Goal: Check status: Check status

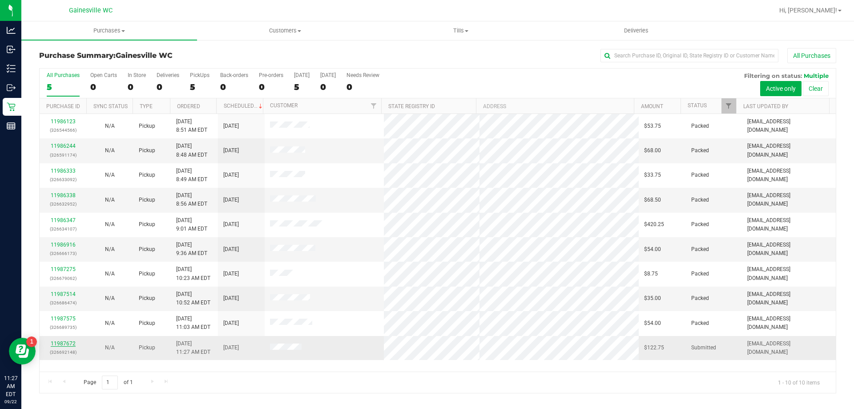
click at [60, 341] on link "11987672" at bounding box center [63, 343] width 25 height 6
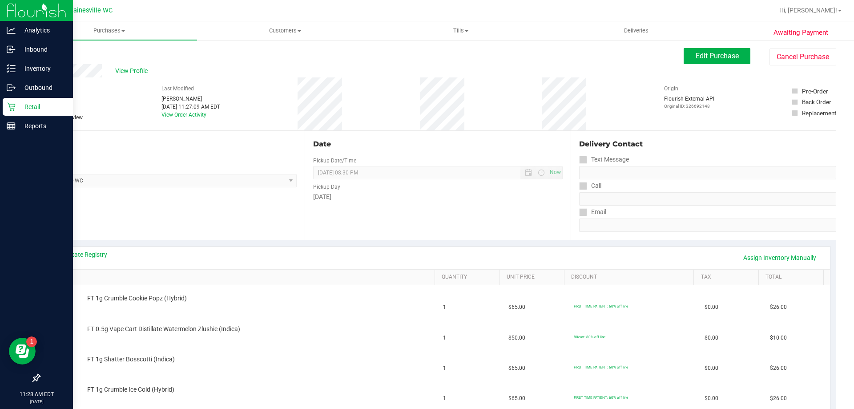
click at [4, 109] on div "Retail" at bounding box center [38, 107] width 70 height 18
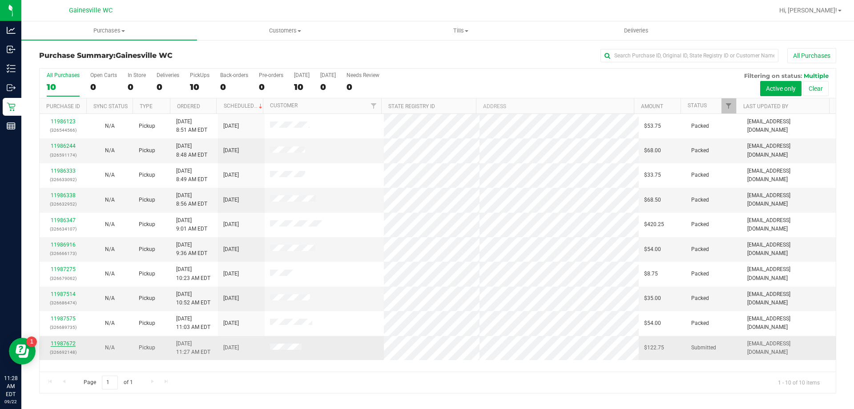
click at [60, 343] on link "11987672" at bounding box center [63, 343] width 25 height 6
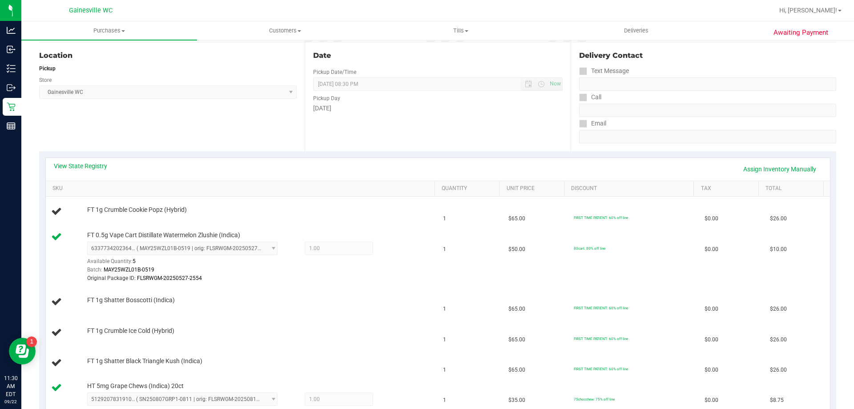
scroll to position [89, 0]
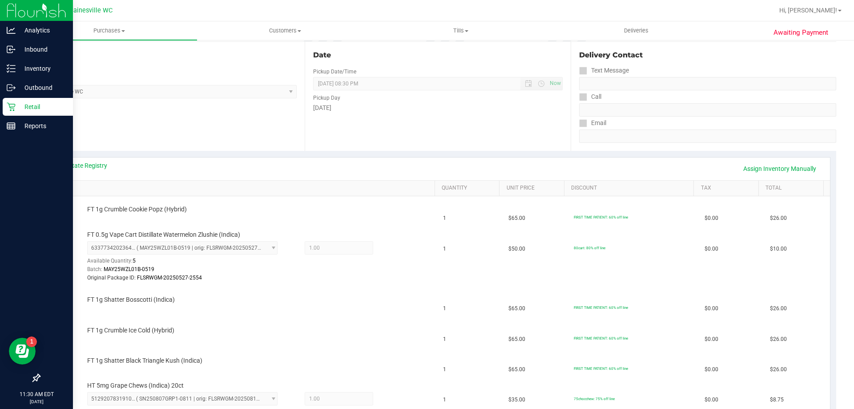
click at [12, 106] on icon at bounding box center [11, 106] width 9 height 9
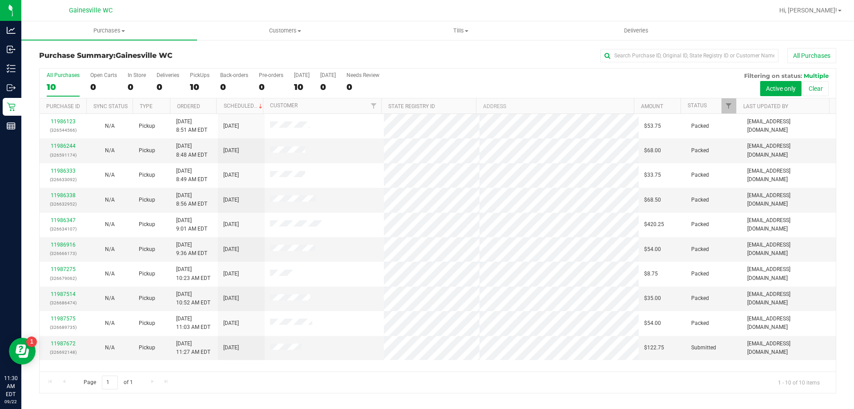
click at [284, 377] on div "Page 1 of 1 1 - 10 of 10 items" at bounding box center [438, 381] width 796 height 21
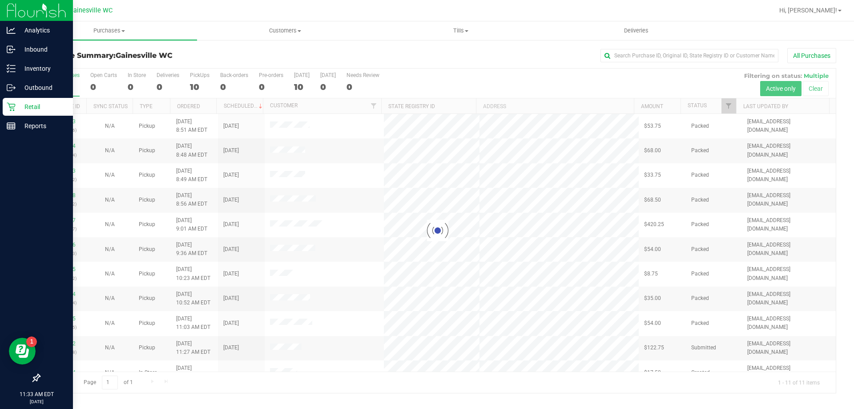
click at [17, 106] on p "Retail" at bounding box center [42, 106] width 53 height 11
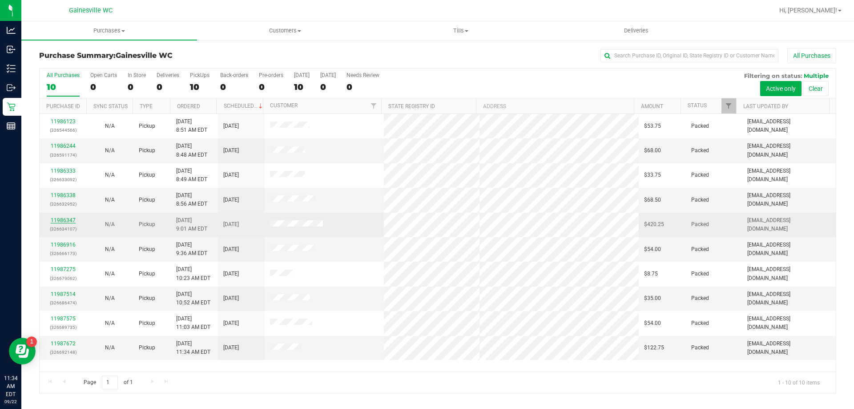
click at [66, 222] on link "11986347" at bounding box center [63, 220] width 25 height 6
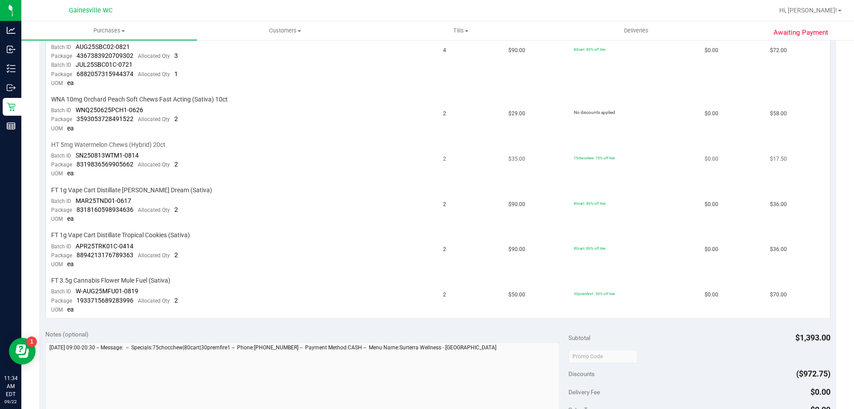
scroll to position [445, 0]
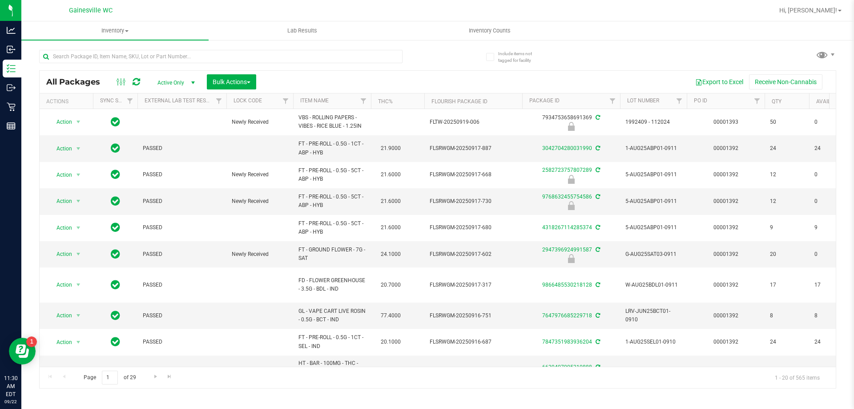
click at [234, 48] on div at bounding box center [238, 56] width 398 height 28
click at [233, 60] on input "text" at bounding box center [220, 56] width 363 height 13
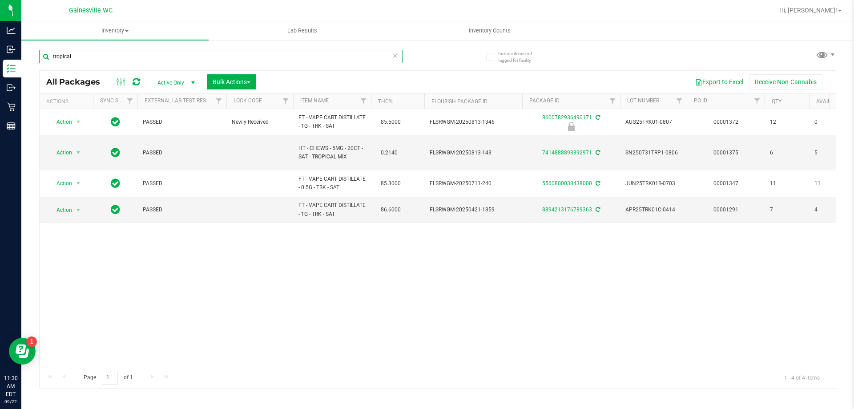
type input "tropical"
click at [394, 56] on icon at bounding box center [395, 55] width 6 height 11
